Goal: Task Accomplishment & Management: Use online tool/utility

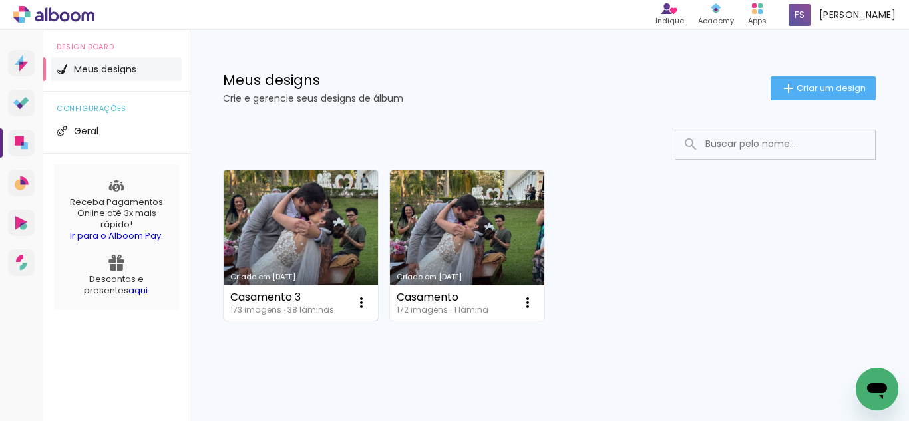
click at [291, 216] on link "Criado em [DATE]" at bounding box center [301, 245] width 154 height 150
